Goal: Transaction & Acquisition: Purchase product/service

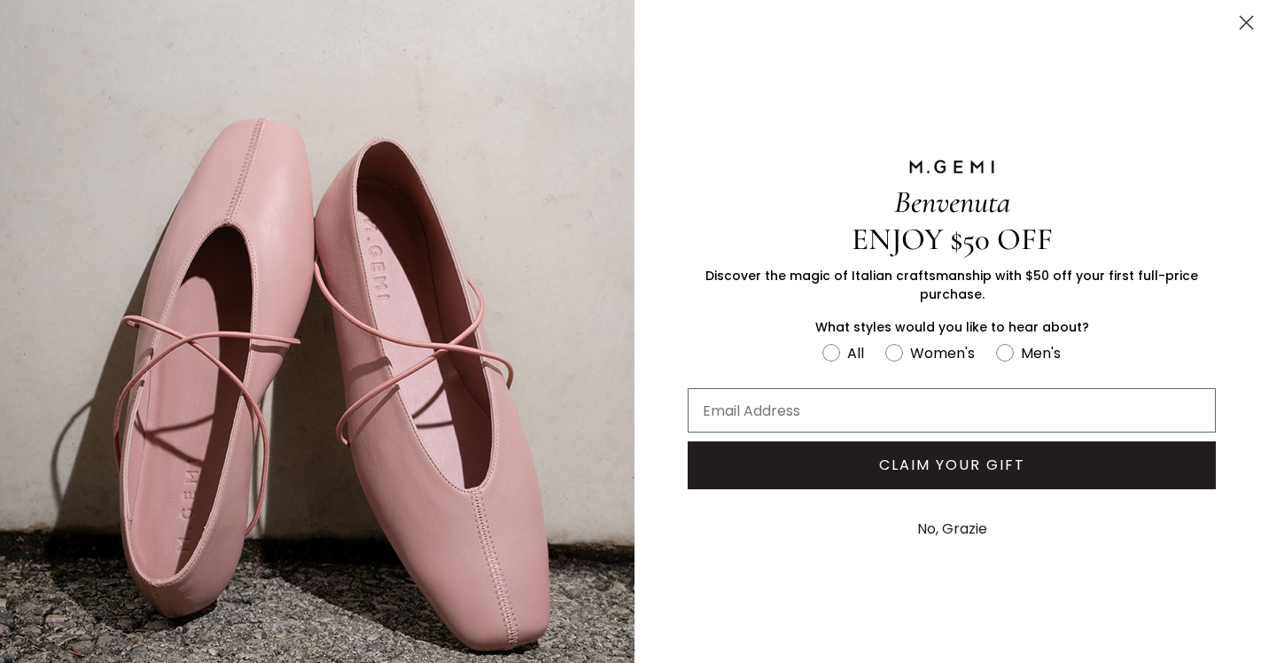
click at [1239, 22] on circle "Close dialog" at bounding box center [1246, 22] width 29 height 29
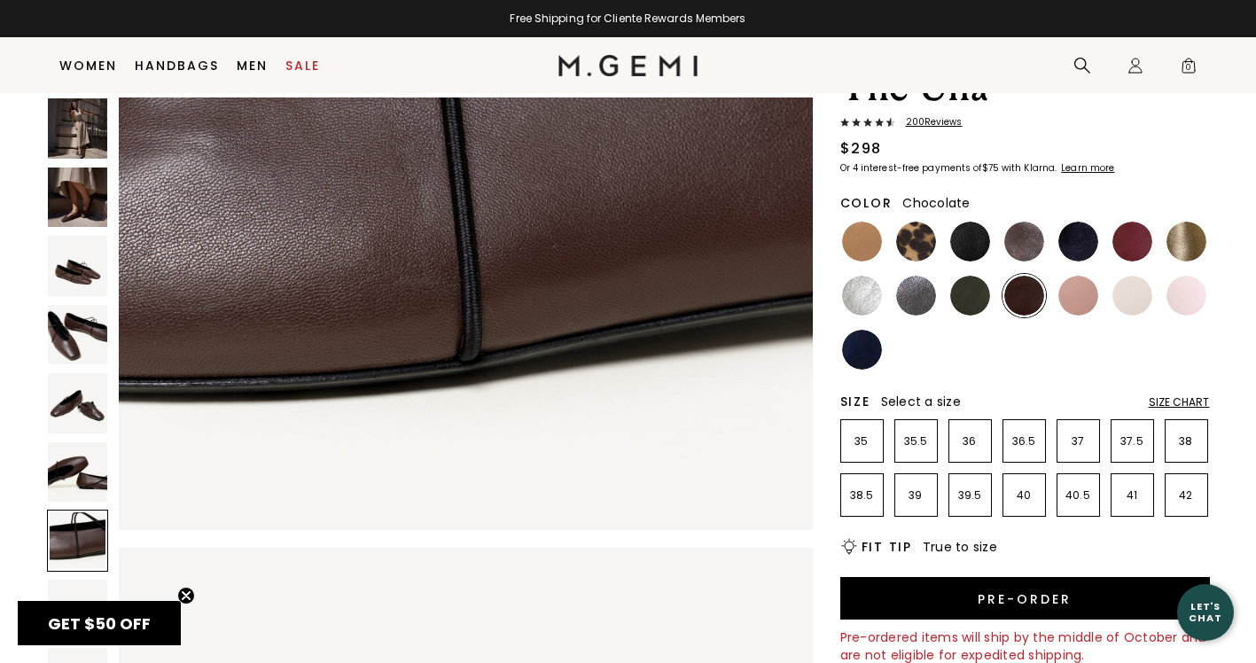
scroll to position [3722, 0]
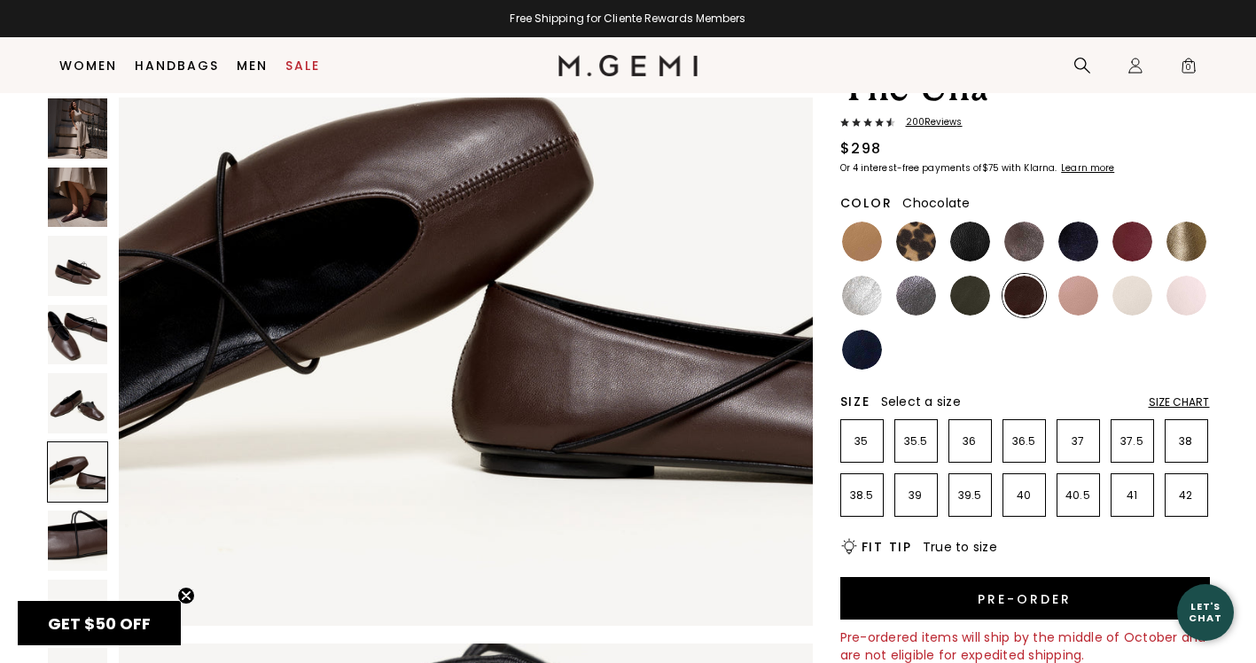
click at [63, 208] on img at bounding box center [78, 198] width 60 height 60
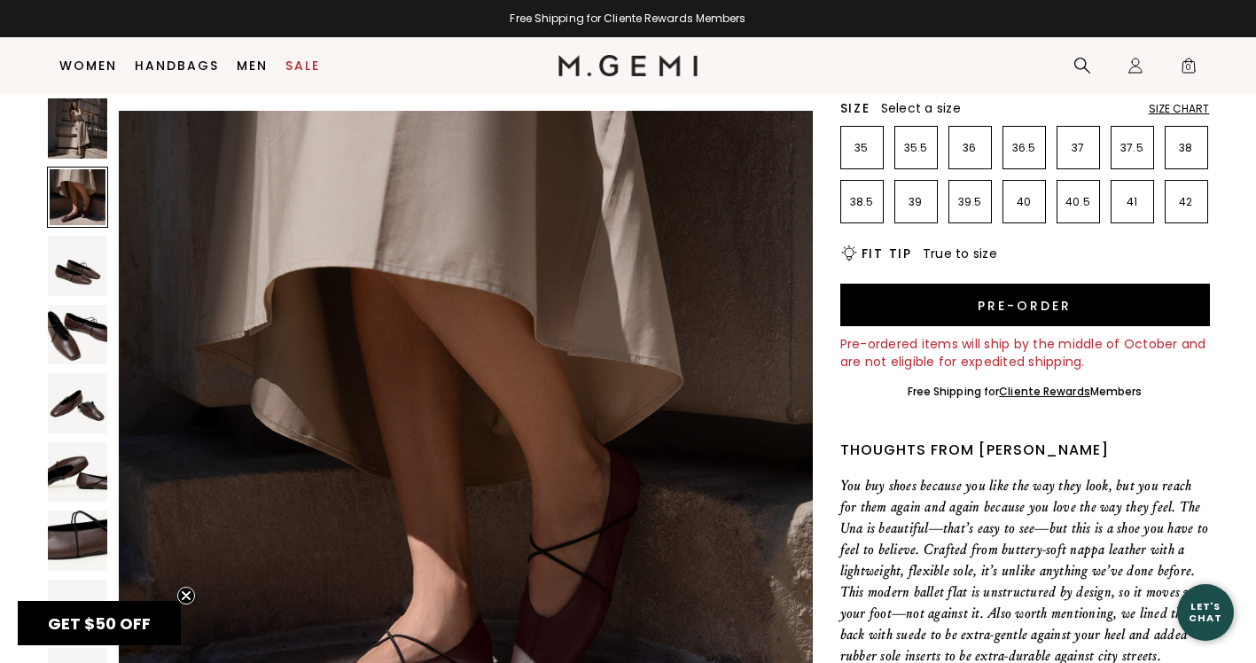
scroll to position [116, 0]
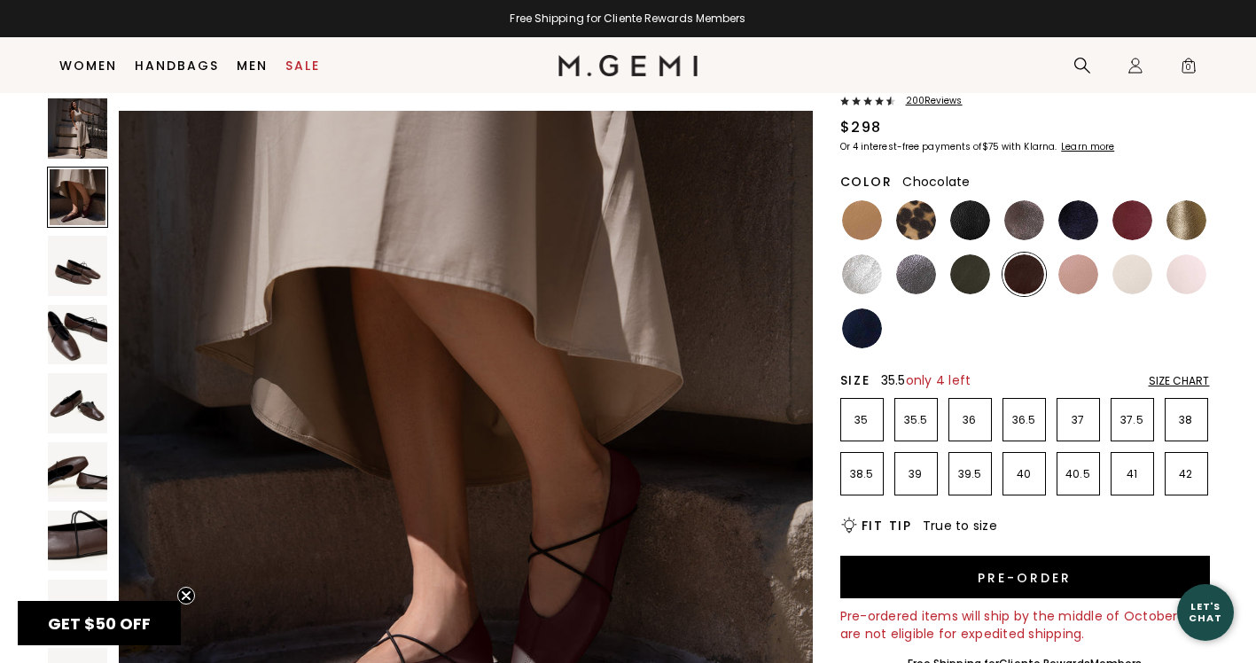
click at [915, 427] on li "35.5" at bounding box center [915, 419] width 43 height 43
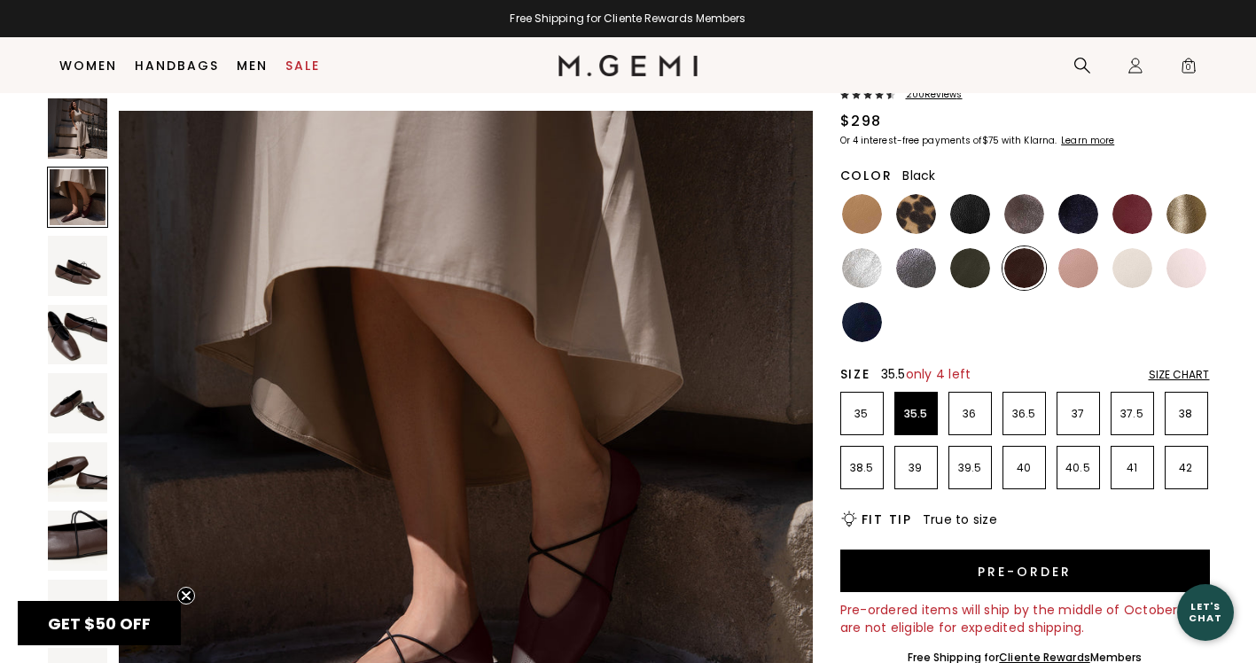
scroll to position [120, 0]
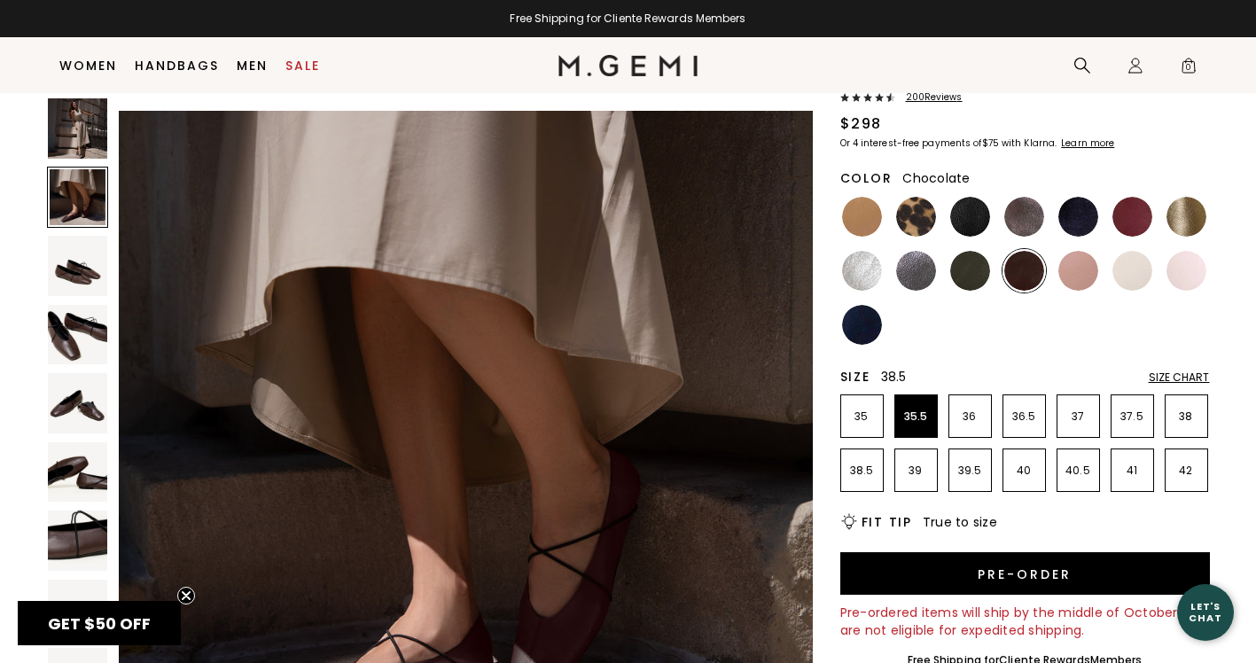
click at [861, 479] on li "38.5" at bounding box center [861, 469] width 43 height 43
click at [920, 469] on p "39" at bounding box center [916, 471] width 42 height 14
click at [868, 470] on p "38.5" at bounding box center [862, 471] width 42 height 14
click at [853, 200] on img at bounding box center [862, 217] width 40 height 40
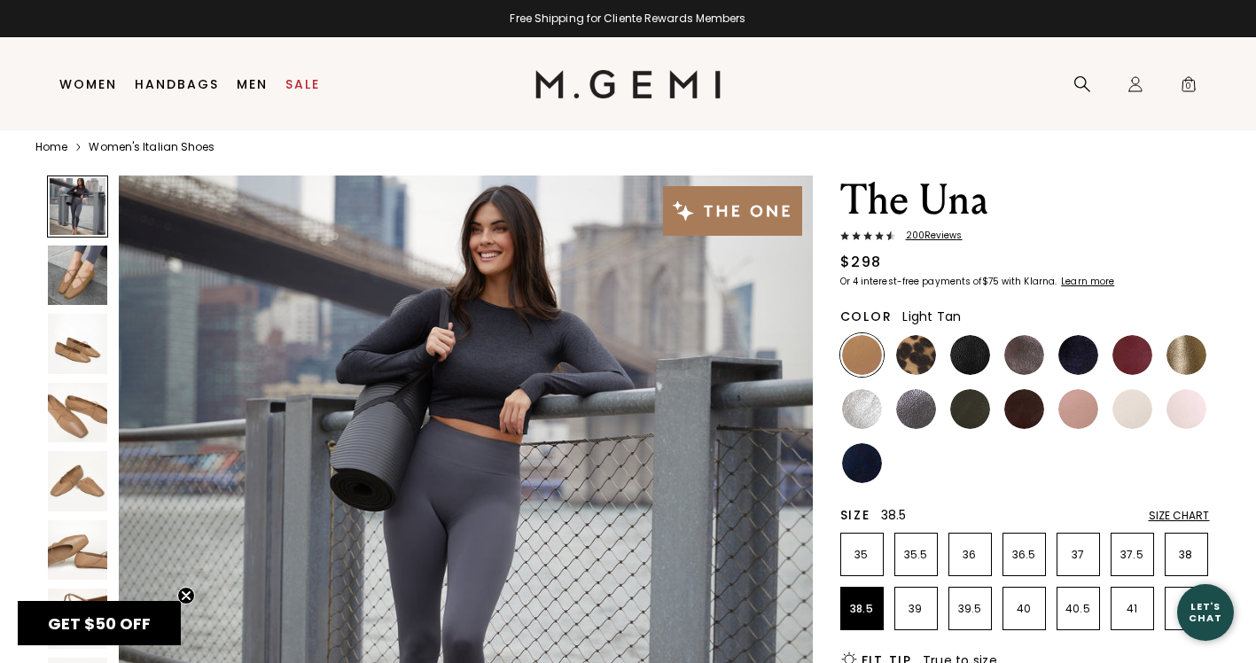
scroll to position [37, 0]
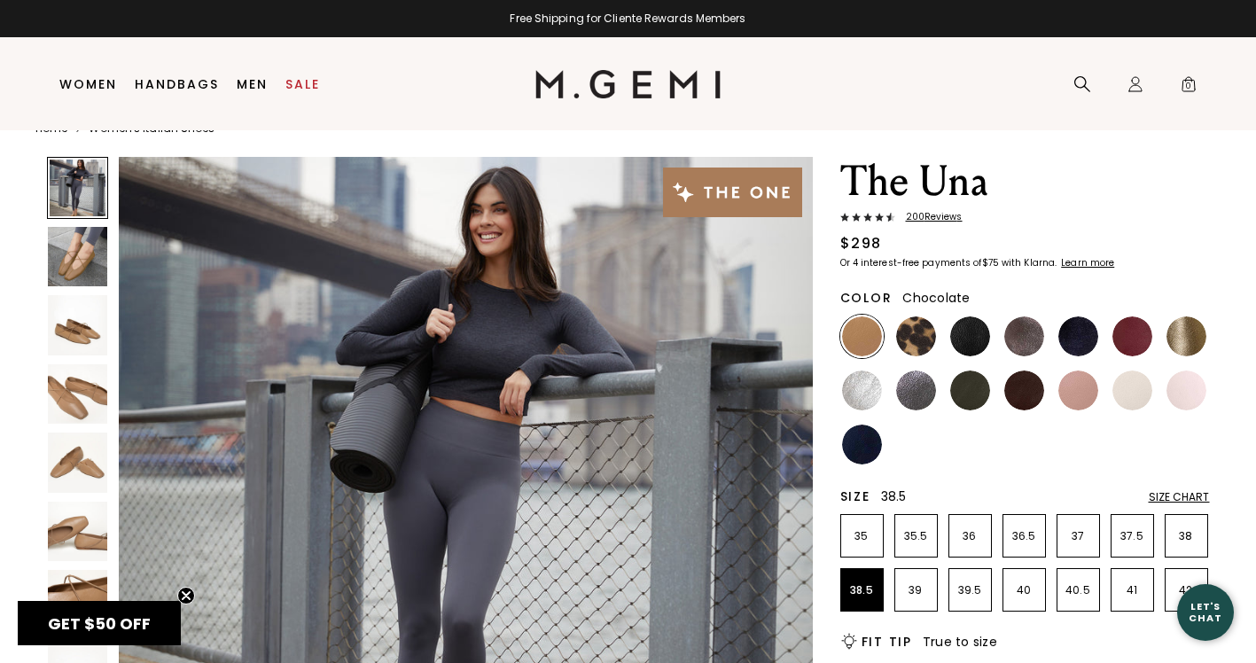
click at [1026, 387] on img at bounding box center [1024, 390] width 40 height 40
